Goal: Transaction & Acquisition: Purchase product/service

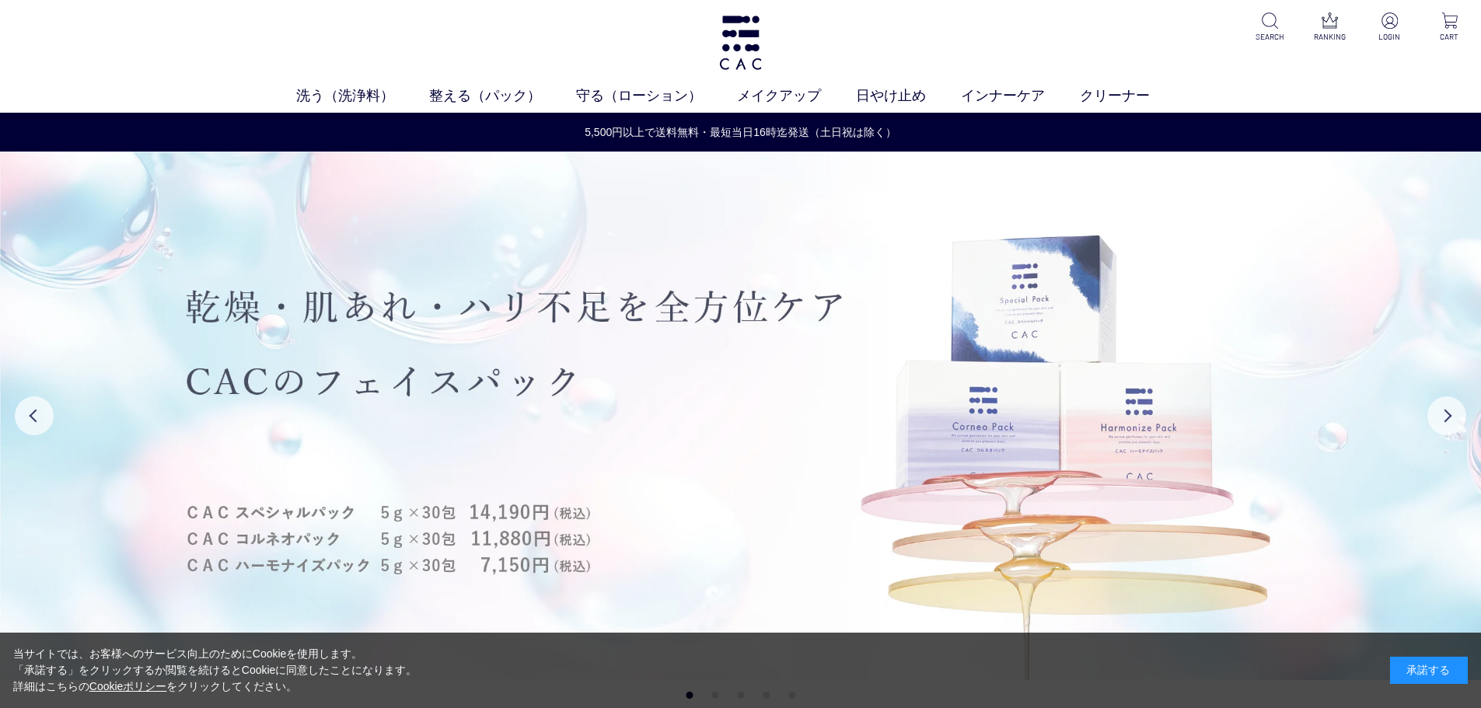
click at [1401, 670] on div "承諾する" at bounding box center [1429, 670] width 78 height 27
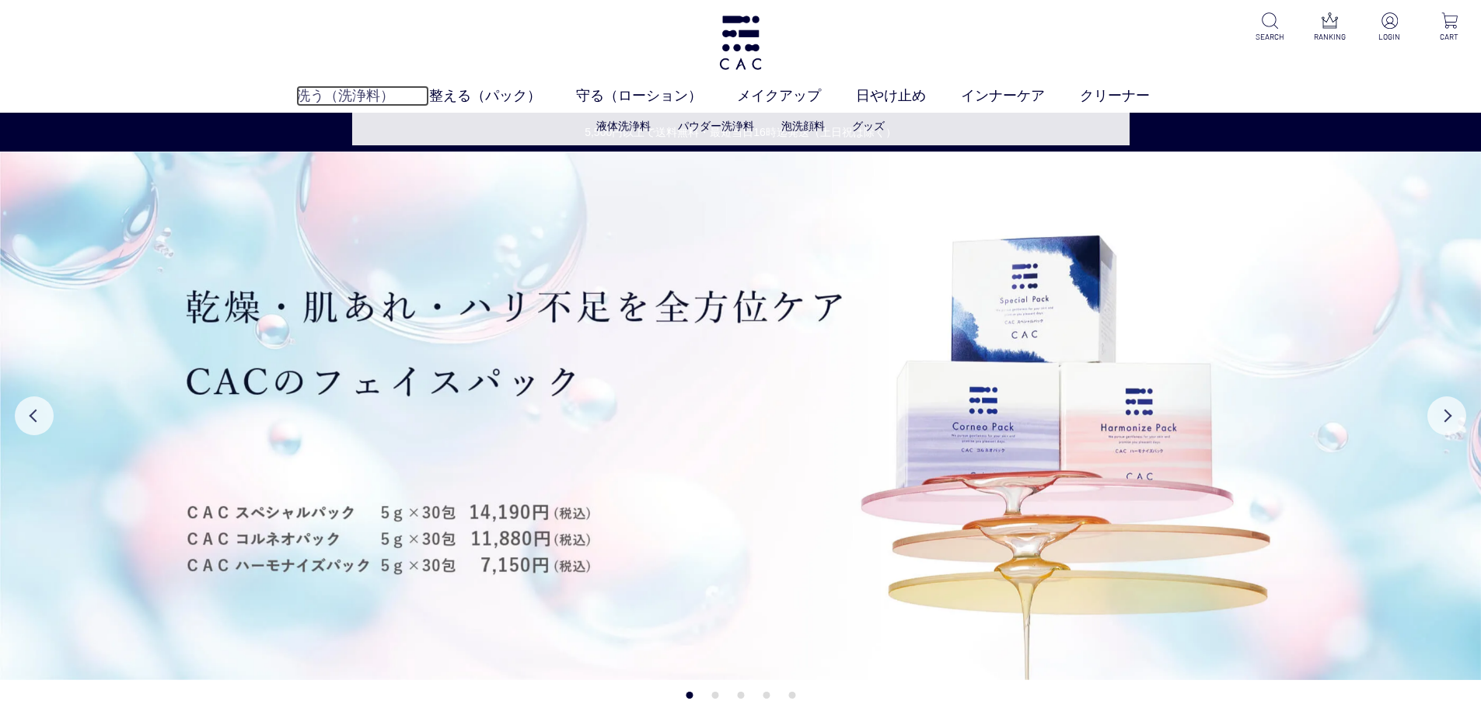
click at [327, 92] on link "洗う（洗浄料）" at bounding box center [362, 96] width 133 height 21
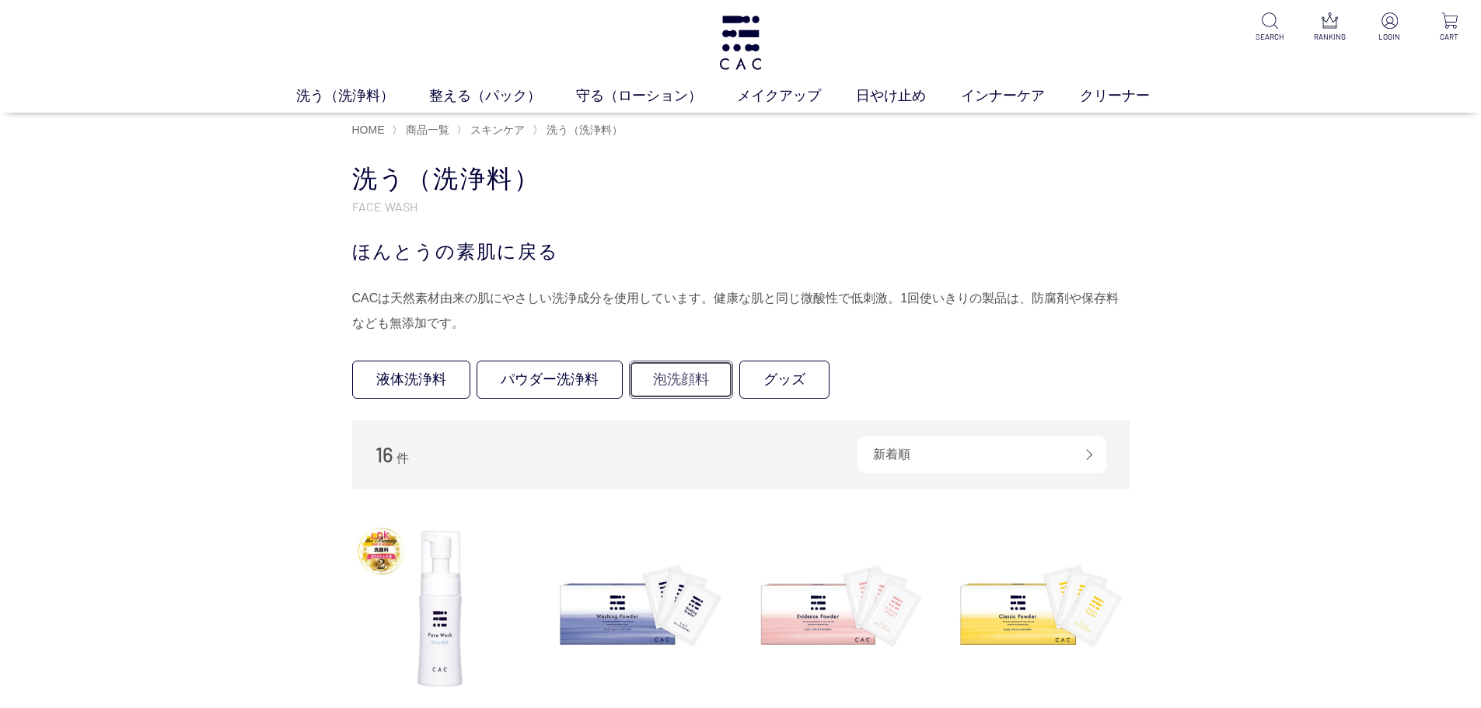
click at [683, 385] on link "泡洗顔料" at bounding box center [681, 380] width 104 height 38
